Goal: Transaction & Acquisition: Purchase product/service

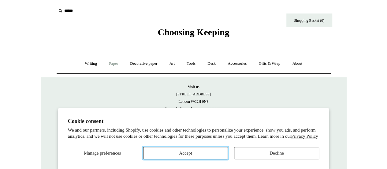
click at [207, 156] on button "Accept" at bounding box center [185, 153] width 85 height 12
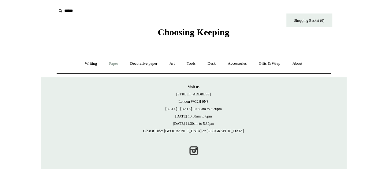
click at [106, 62] on link "Paper +" at bounding box center [113, 63] width 20 height 16
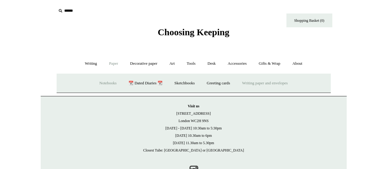
click at [270, 80] on link "Writing paper and envelopes +" at bounding box center [264, 83] width 57 height 16
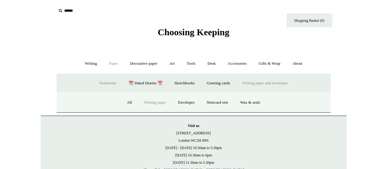
click at [152, 102] on link "Writing paper" at bounding box center [155, 102] width 33 height 16
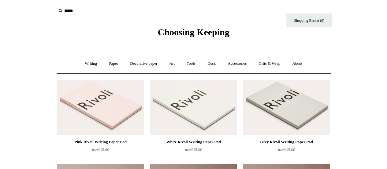
click at [76, 104] on img at bounding box center [100, 107] width 87 height 55
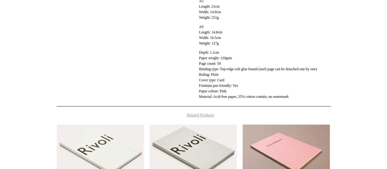
scroll to position [306, 0]
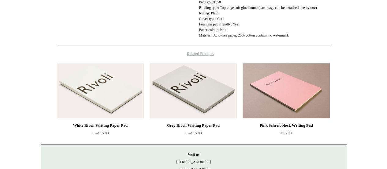
click at [174, 98] on img at bounding box center [193, 90] width 87 height 55
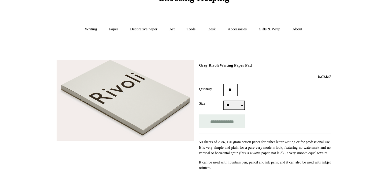
scroll to position [92, 0]
